Goal: Information Seeking & Learning: Learn about a topic

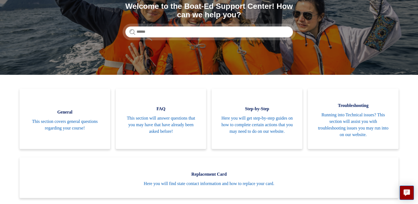
scroll to position [70, 0]
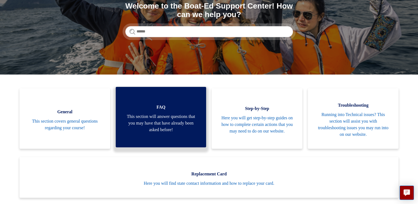
click at [145, 119] on span "This section will answer questions that you may have that have already been ask…" at bounding box center [161, 123] width 74 height 20
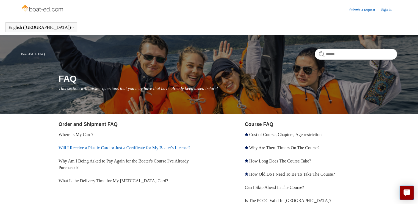
click at [149, 148] on link "Will I Receive a Plastic Card or Just a Certificate for My Boater's License?" at bounding box center [125, 147] width 132 height 5
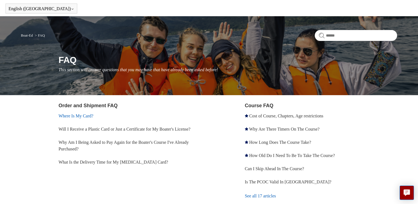
scroll to position [19, 0]
click at [76, 116] on link "Where Is My Card?" at bounding box center [76, 116] width 35 height 5
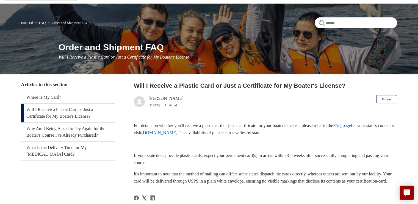
scroll to position [30, 0]
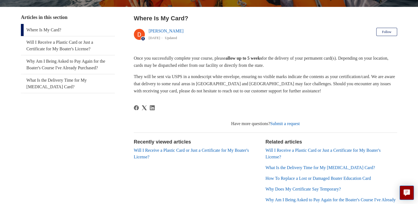
scroll to position [127, 0]
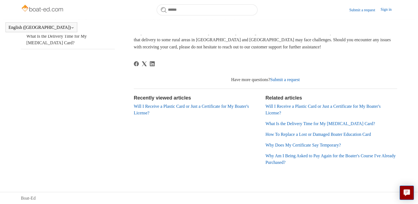
click at [328, 107] on link "Will I Receive a Plastic Card or Just a Certificate for My Boater's License?" at bounding box center [323, 109] width 115 height 11
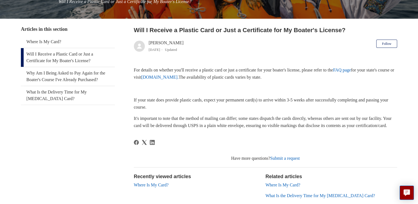
scroll to position [87, 0]
click at [71, 78] on link "Why Am I Being Asked to Pay Again for the Boater's Course I've Already Purchase…" at bounding box center [68, 76] width 94 height 19
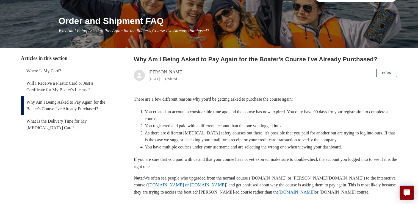
scroll to position [59, 0]
